Goal: Task Accomplishment & Management: Manage account settings

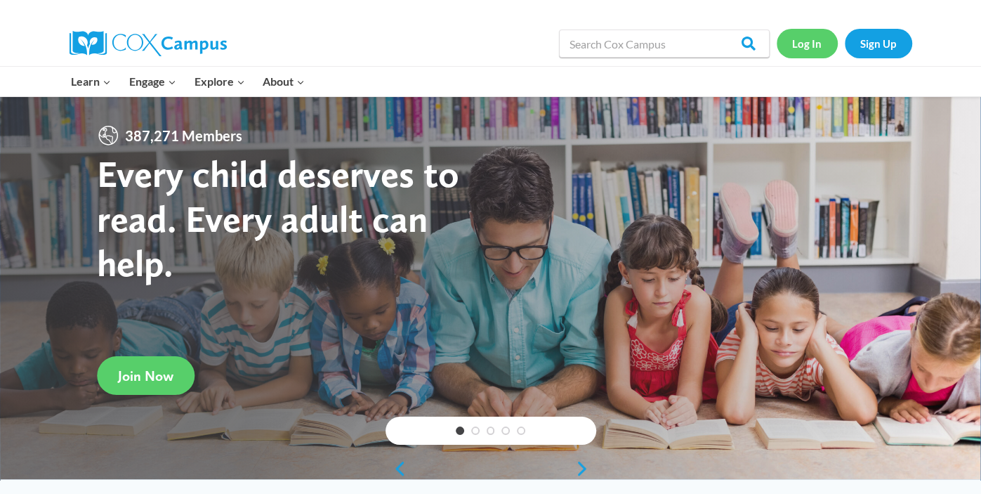
click at [824, 48] on link "Log In" at bounding box center [806, 43] width 61 height 29
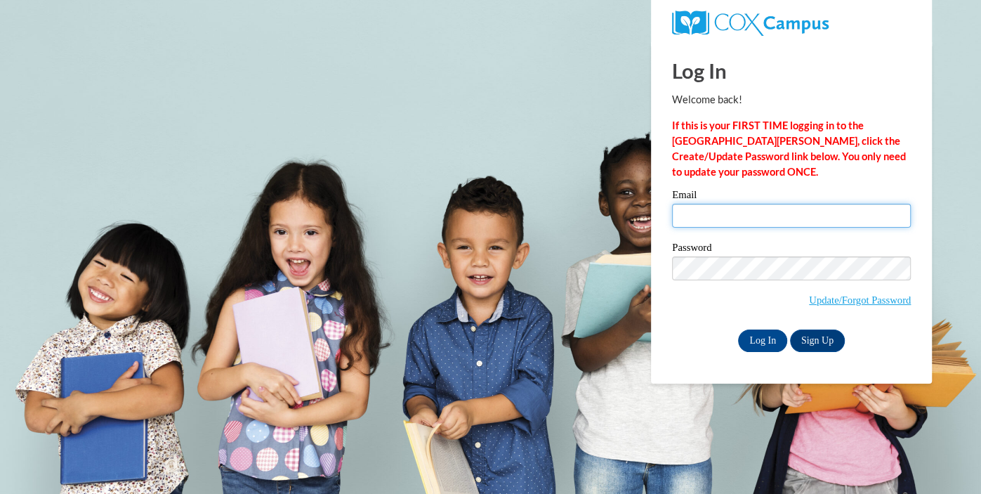
click at [795, 221] on input "Email" at bounding box center [791, 216] width 239 height 24
type input "jsteinert@kewaskumschools.org"
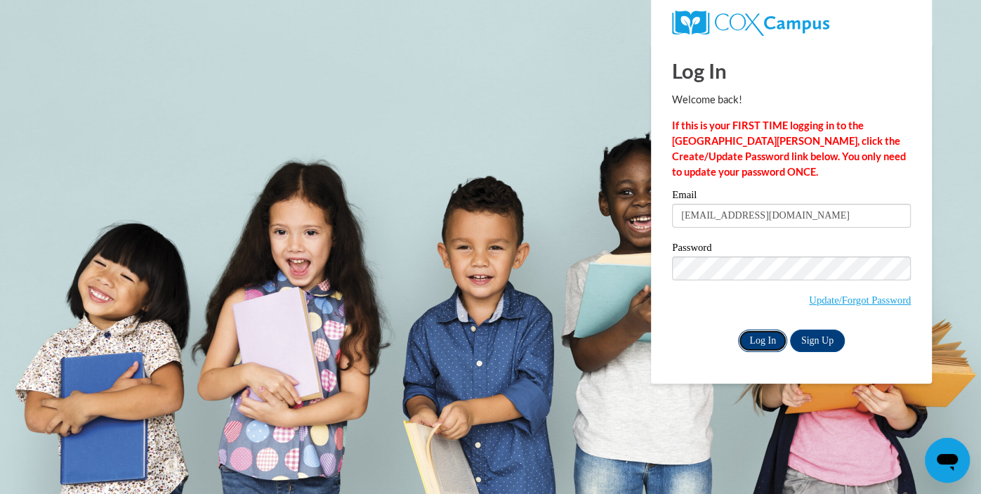
click at [774, 341] on input "Log In" at bounding box center [762, 340] width 49 height 22
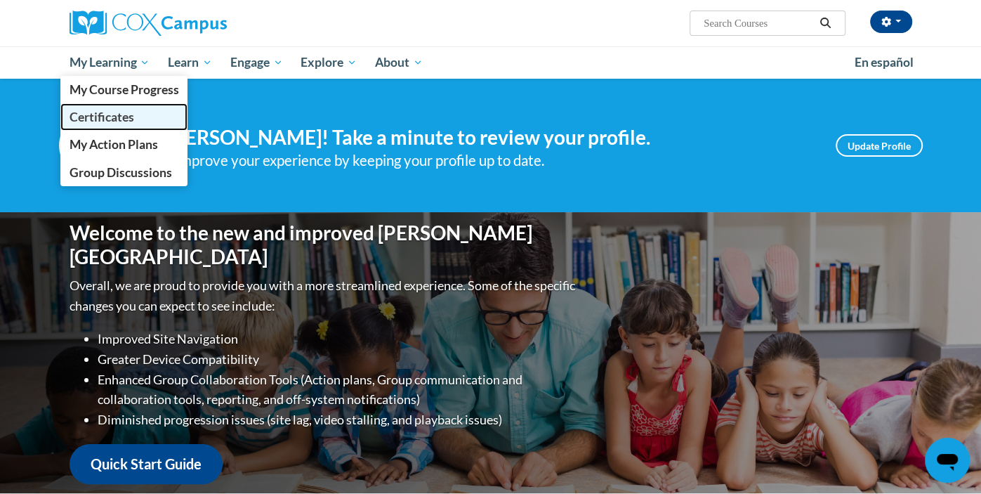
click at [120, 122] on span "Certificates" at bounding box center [101, 117] width 65 height 15
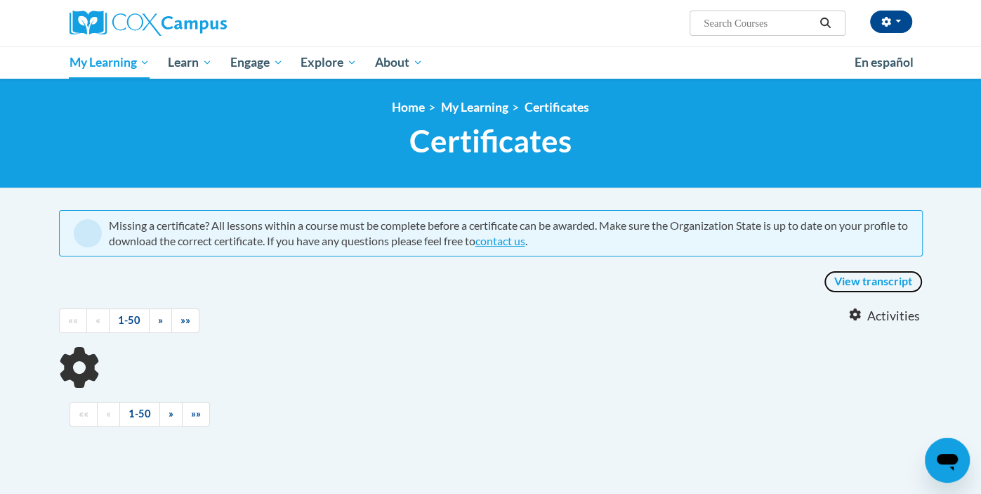
click at [875, 279] on link "View transcript" at bounding box center [873, 281] width 99 height 22
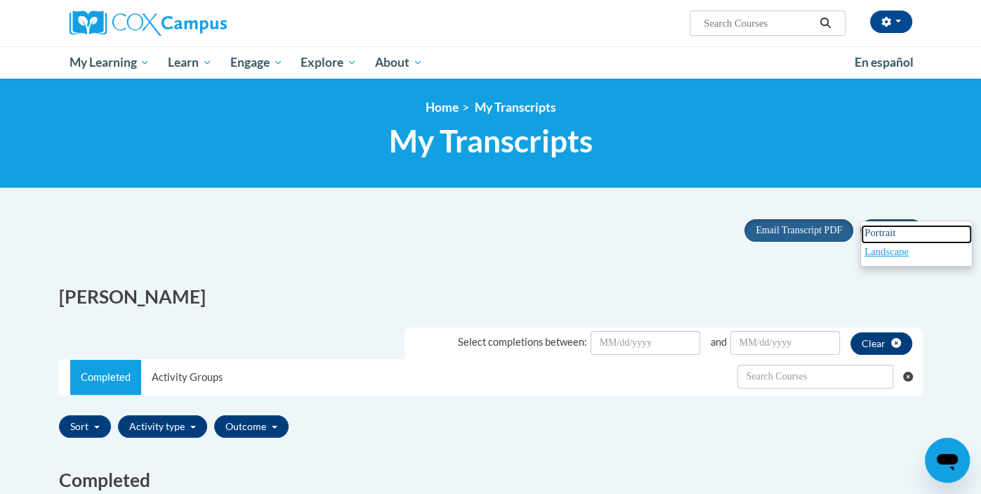
click at [878, 232] on span "Portrait" at bounding box center [879, 232] width 31 height 11
